Goal: Find specific page/section: Find specific page/section

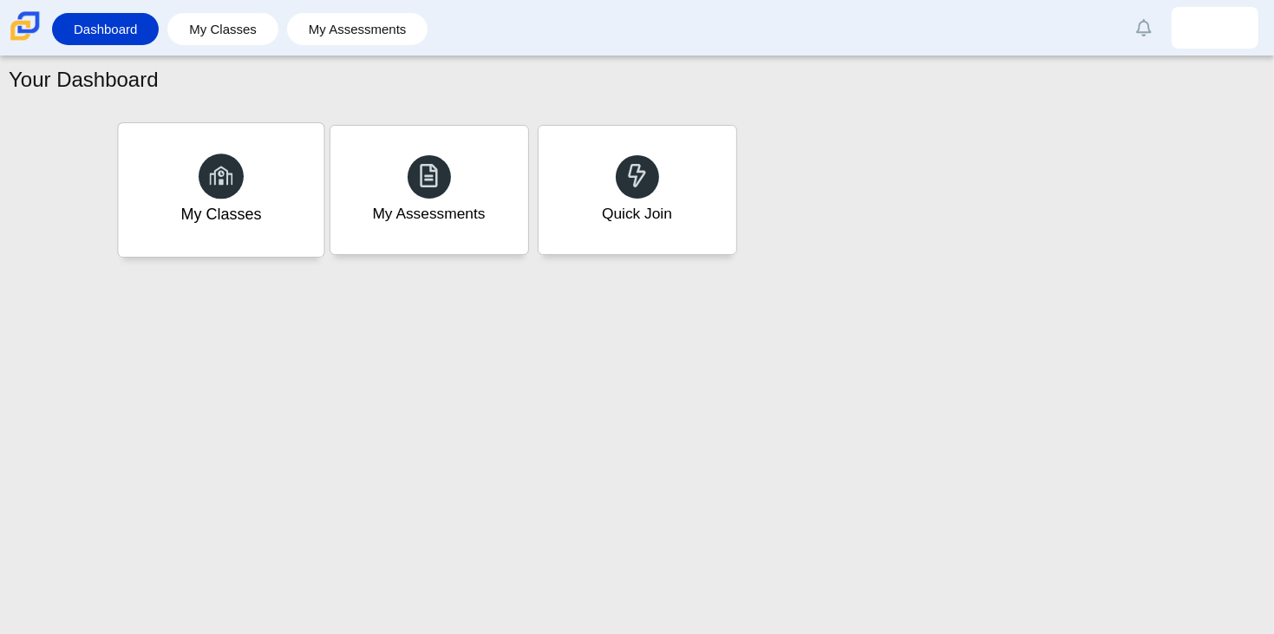
click at [276, 203] on div "My Classes" at bounding box center [221, 190] width 206 height 134
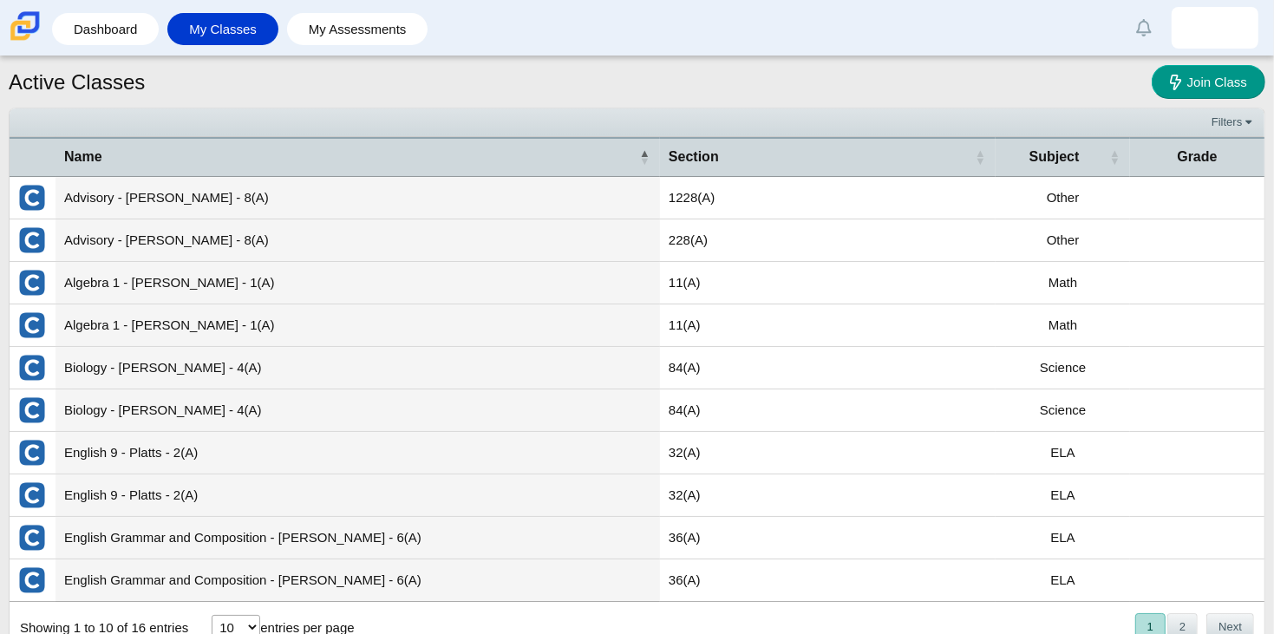
scroll to position [20, 0]
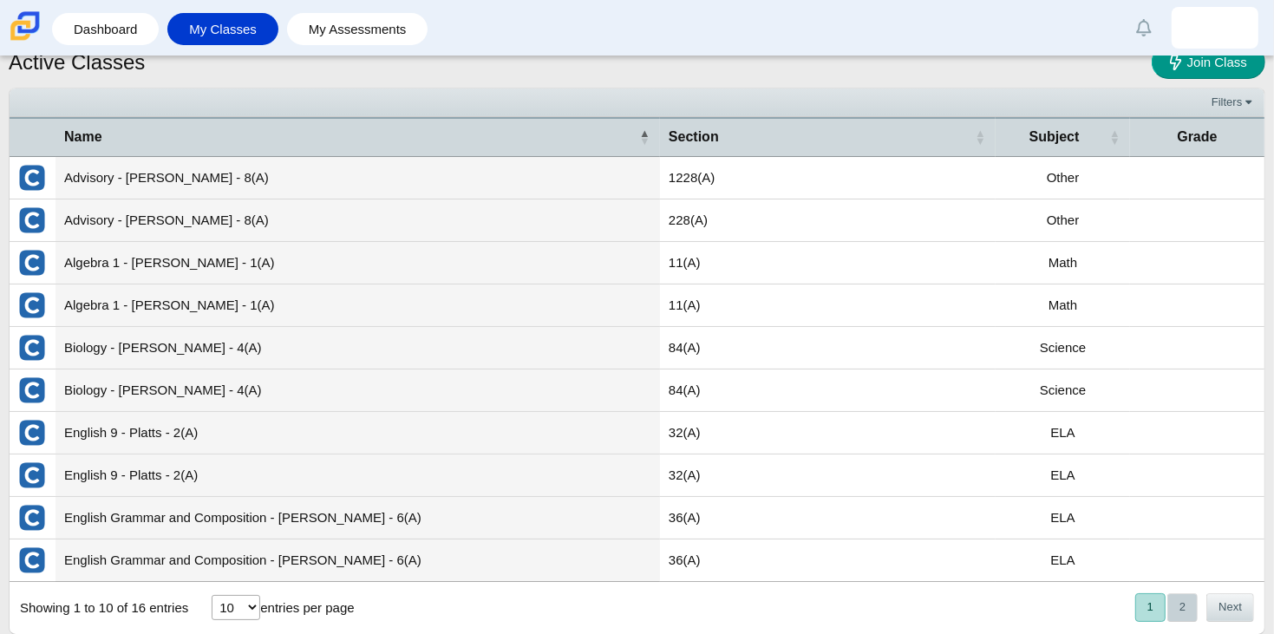
click at [1174, 603] on button "2" at bounding box center [1183, 607] width 30 height 29
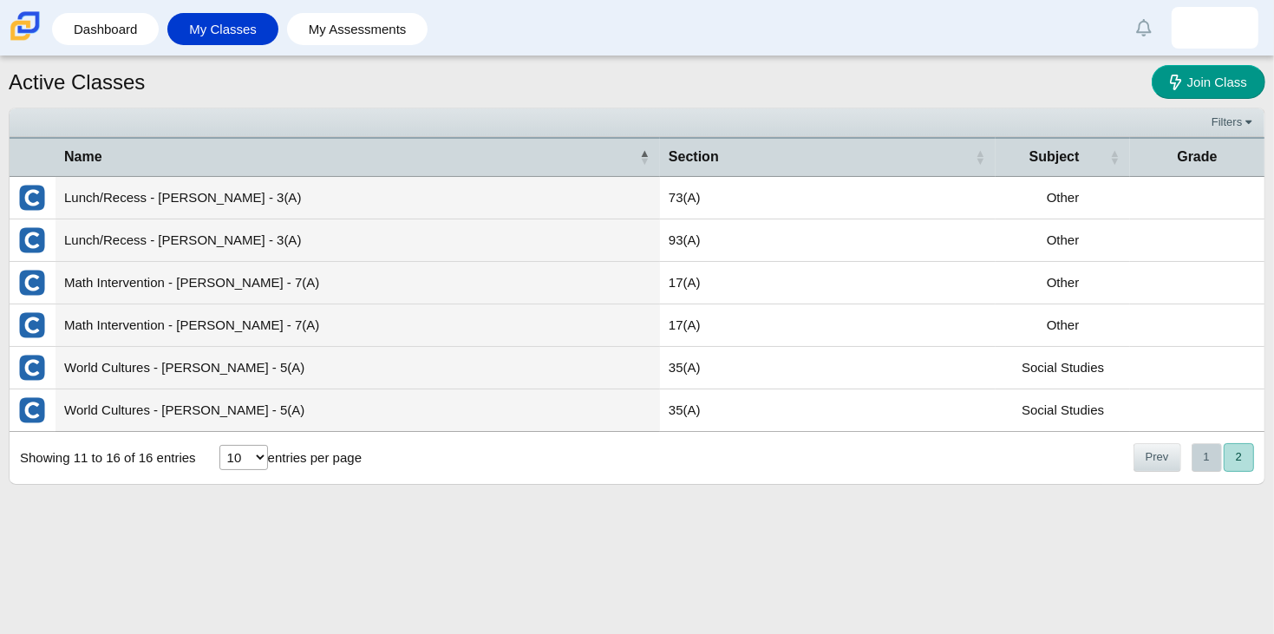
click at [1197, 457] on button "1" at bounding box center [1207, 457] width 30 height 29
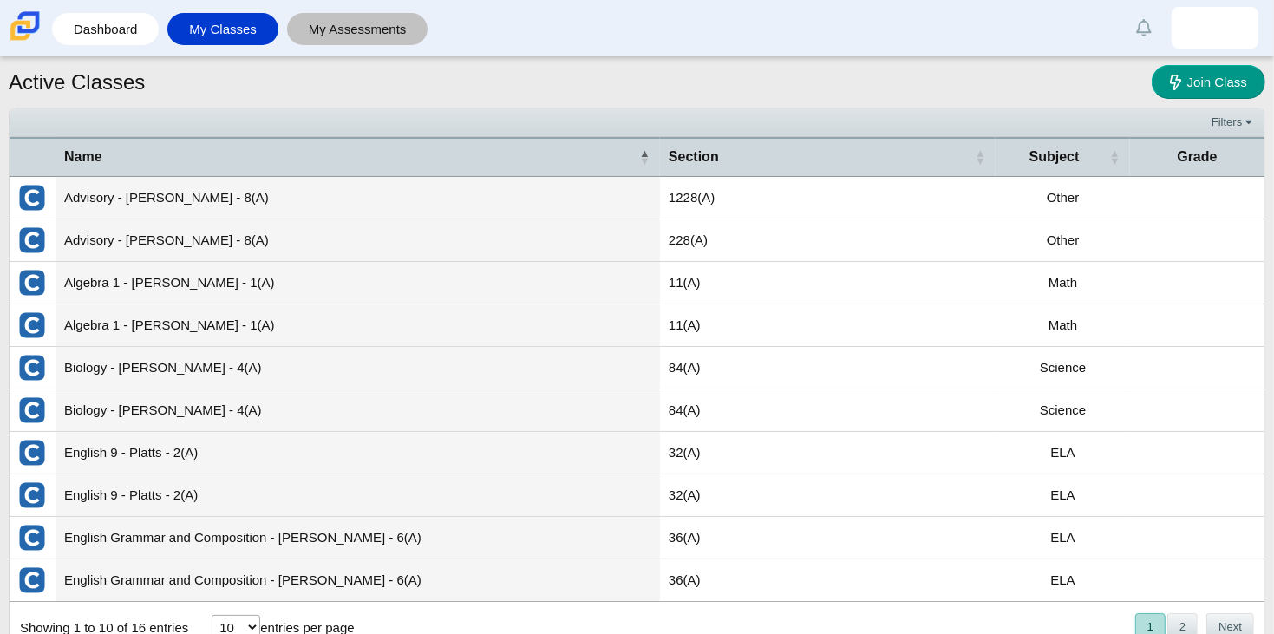
click at [357, 29] on link "My Assessments" at bounding box center [358, 29] width 124 height 32
